Goal: Information Seeking & Learning: Learn about a topic

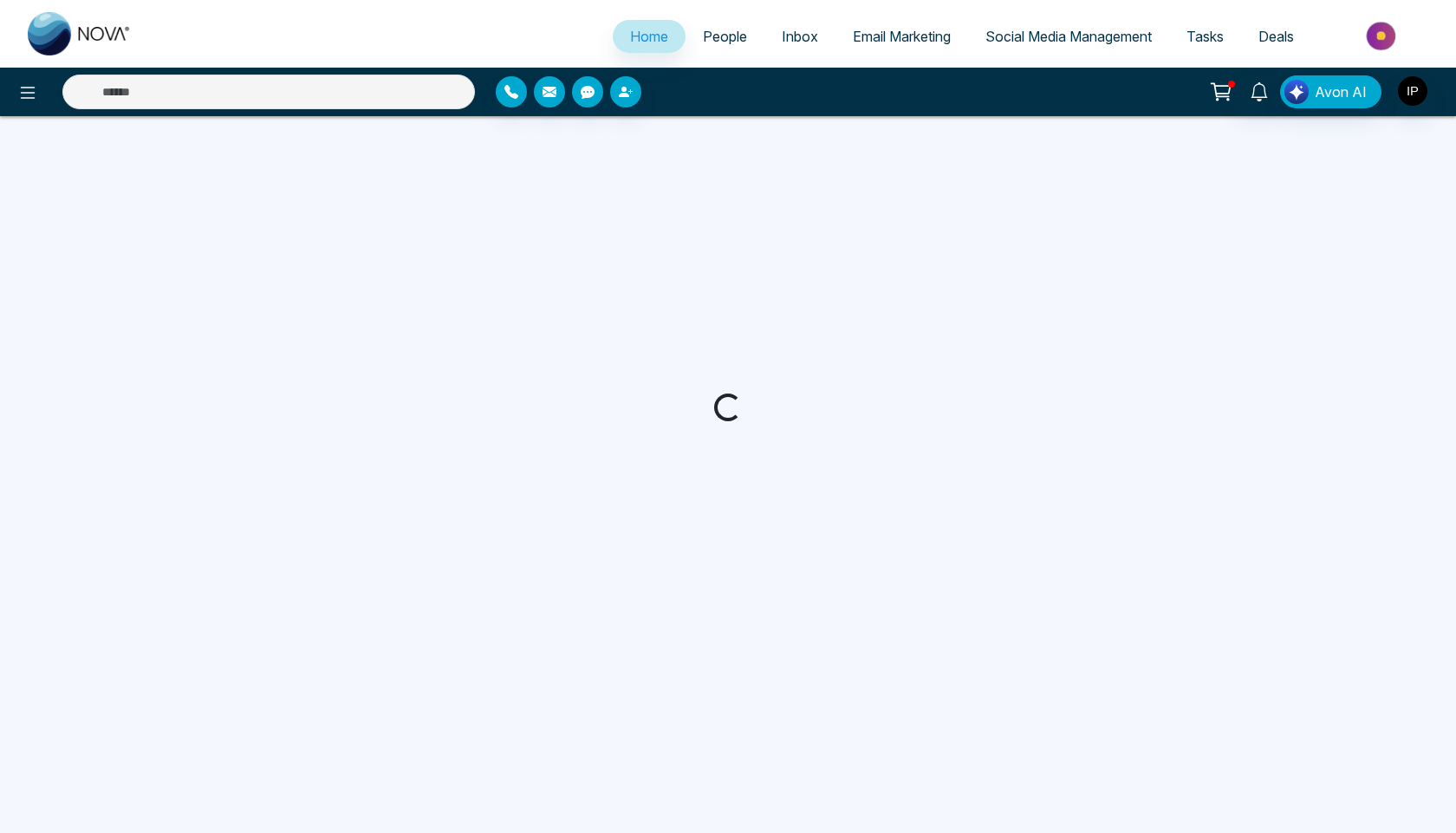
select select "*"
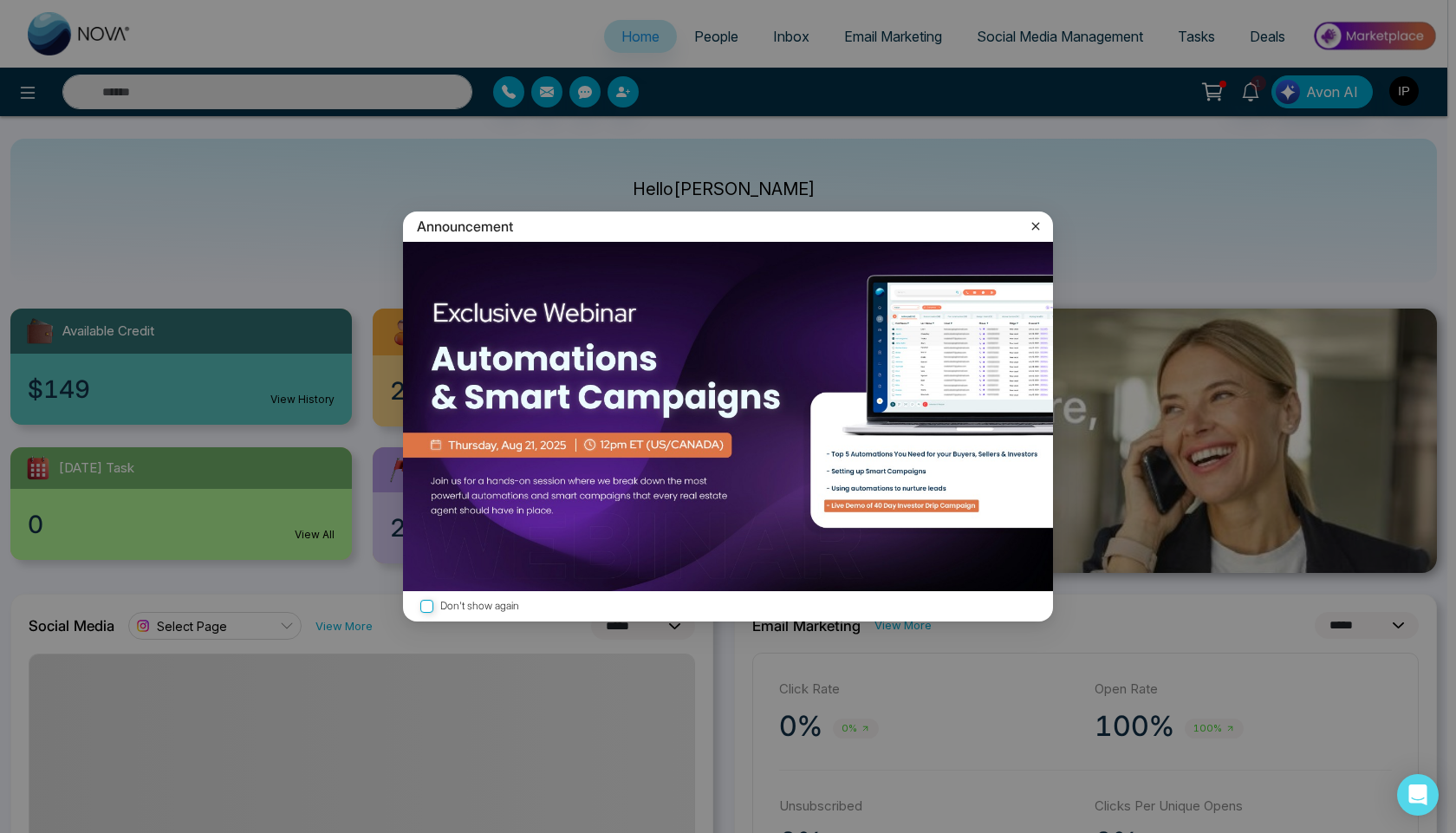
click at [1038, 228] on icon at bounding box center [1036, 225] width 8 height 8
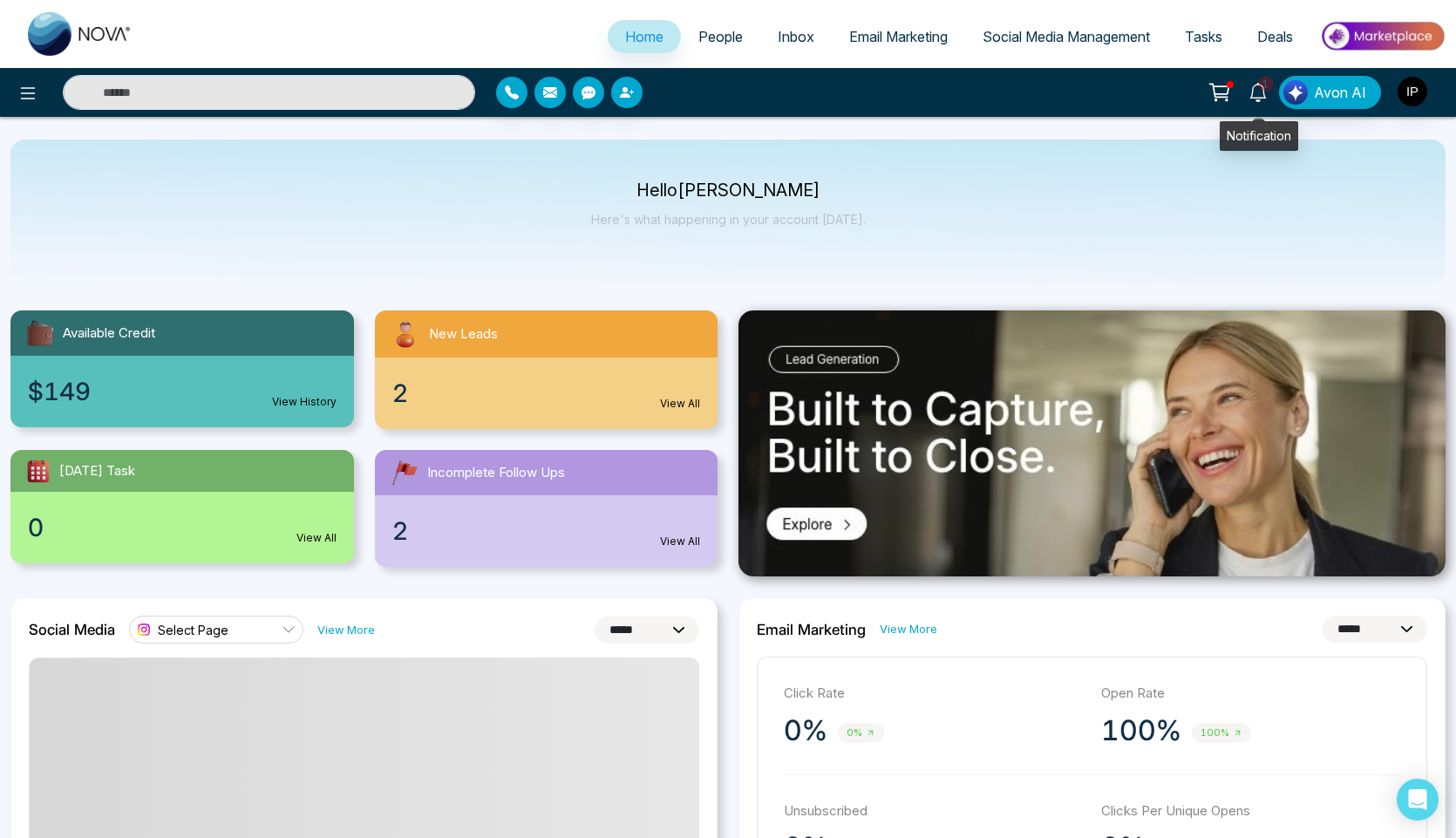
click at [1272, 93] on link "1" at bounding box center [1258, 91] width 42 height 30
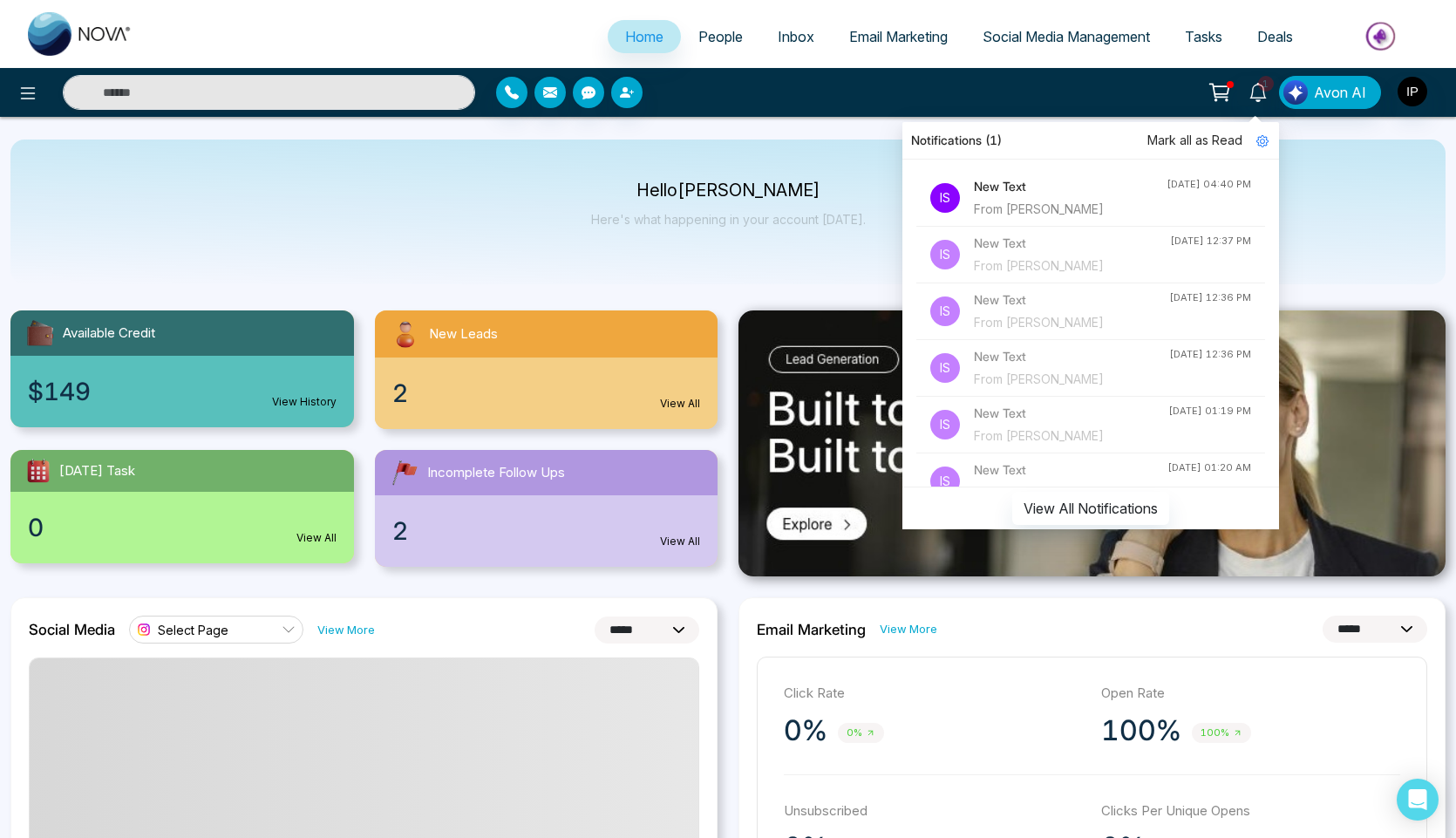
click at [1031, 219] on div "From [PERSON_NAME]" at bounding box center [1070, 210] width 192 height 19
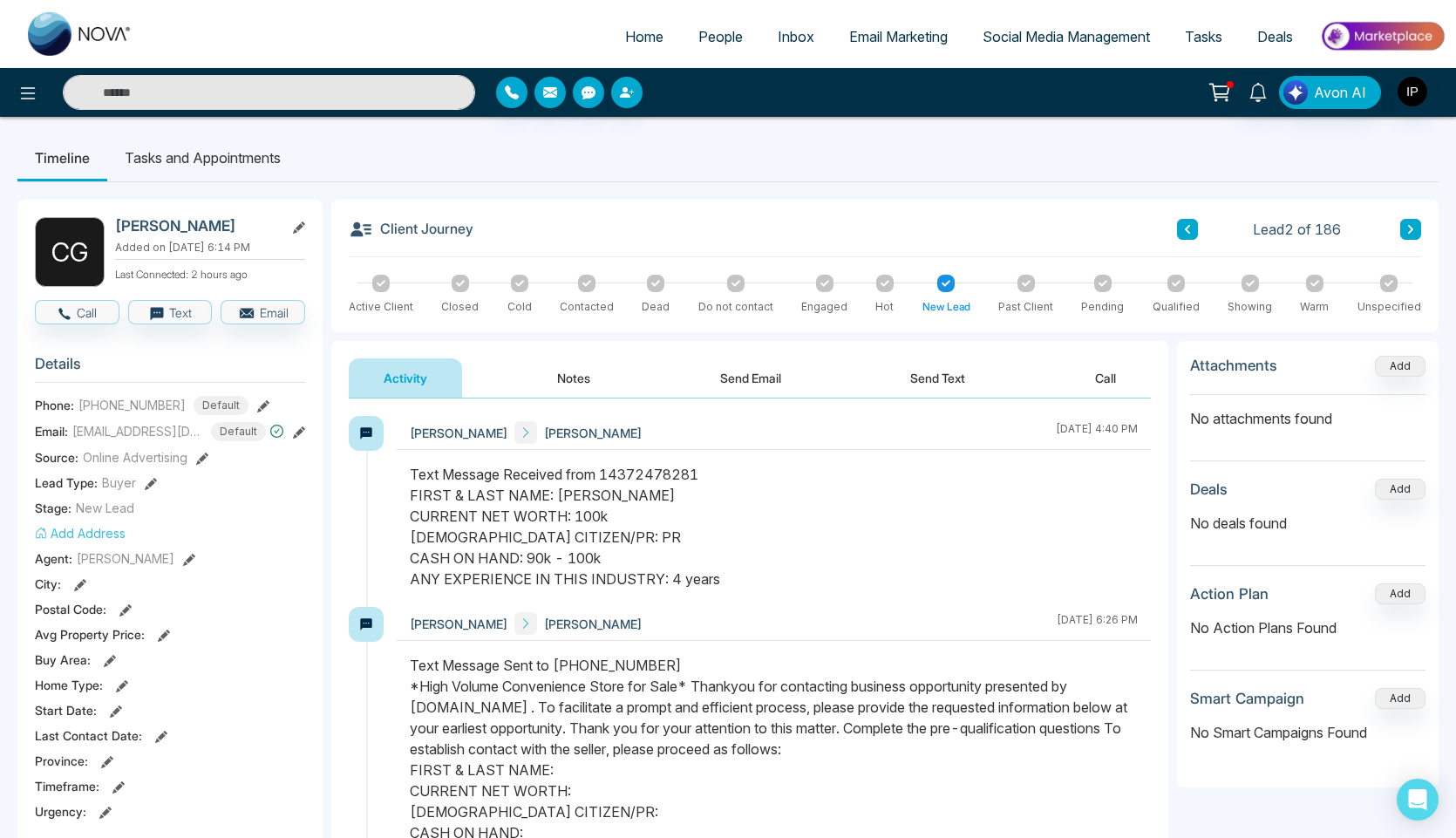
click at [571, 371] on button "Notes" at bounding box center [573, 378] width 103 height 40
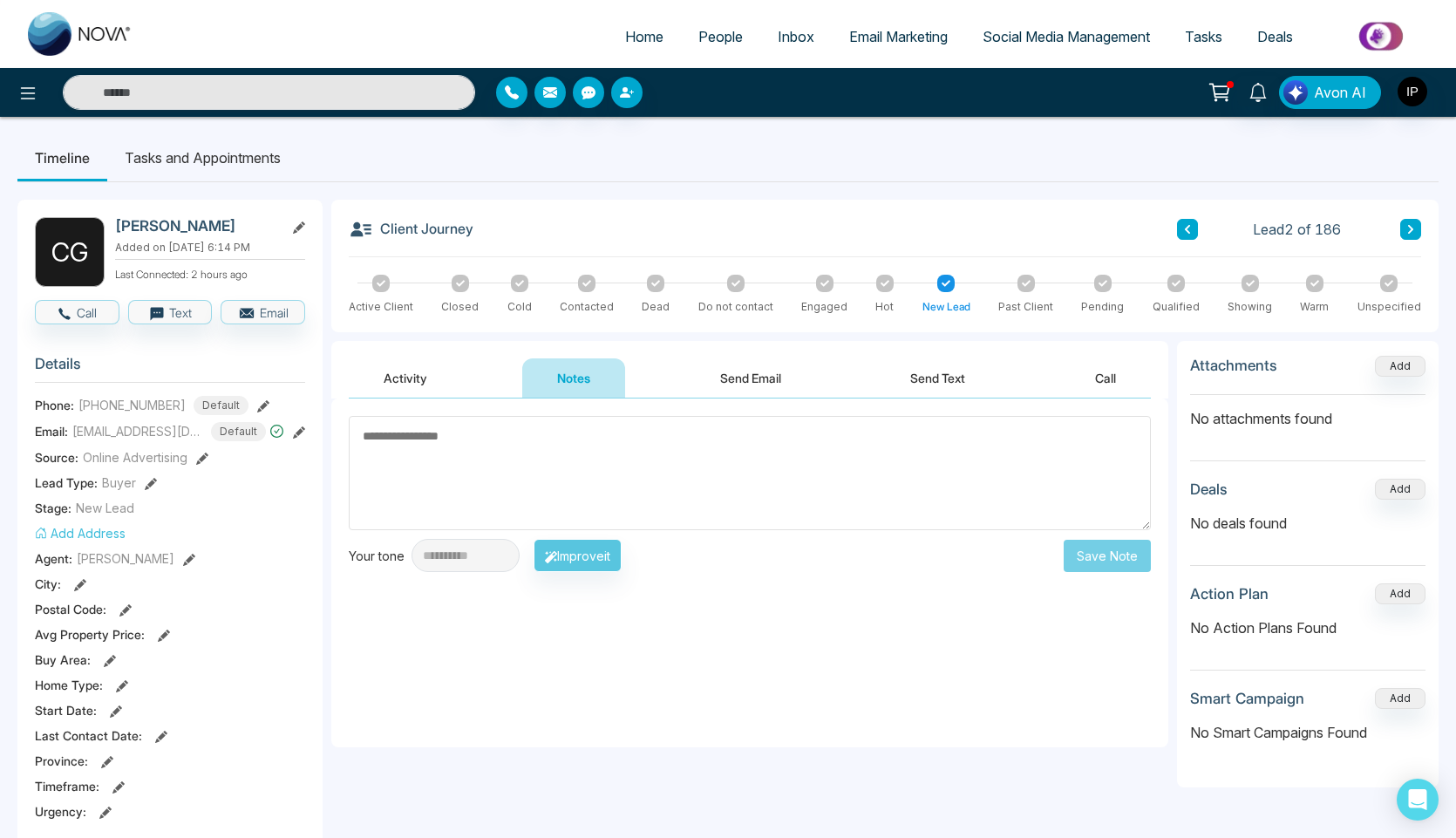
click at [425, 381] on button "Activity" at bounding box center [406, 378] width 113 height 40
